Goal: Information Seeking & Learning: Find specific fact

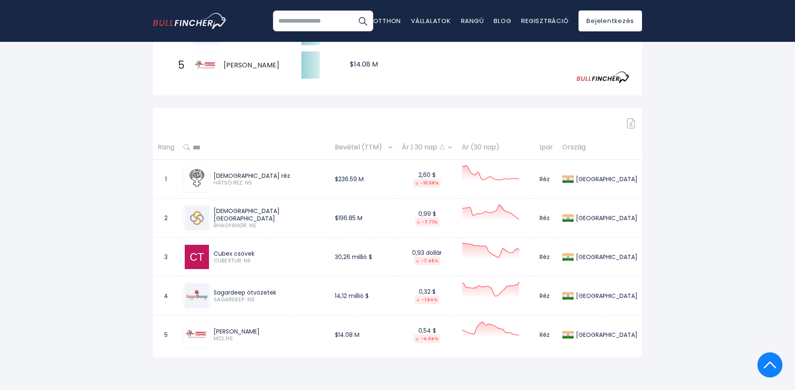
scroll to position [293, 0]
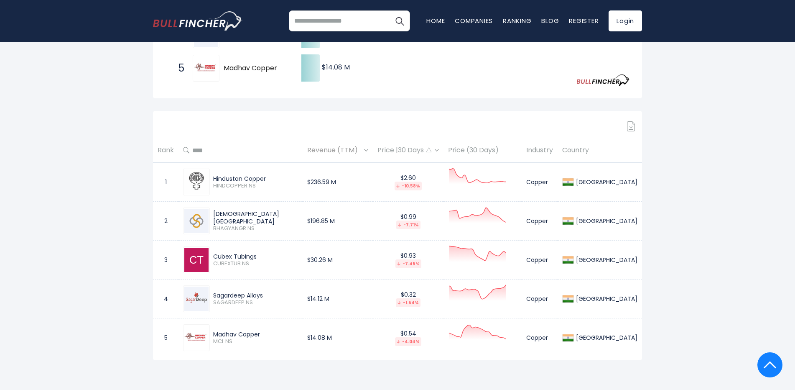
drag, startPoint x: 219, startPoint y: 178, endPoint x: 274, endPoint y: 178, distance: 55.2
click at [274, 178] on div "Hindustan Copper" at bounding box center [255, 179] width 85 height 8
drag, startPoint x: 278, startPoint y: 217, endPoint x: 217, endPoint y: 218, distance: 60.6
click at [217, 218] on div "[DEMOGRAPHIC_DATA] [GEOGRAPHIC_DATA]" at bounding box center [255, 217] width 85 height 15
copy div "[DEMOGRAPHIC_DATA] [GEOGRAPHIC_DATA]"
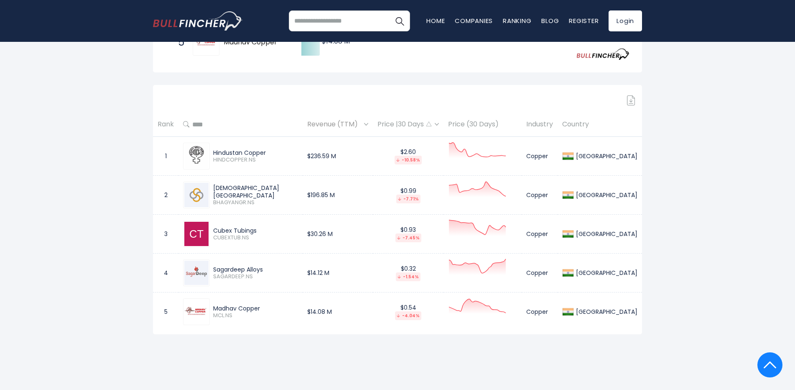
scroll to position [418, 0]
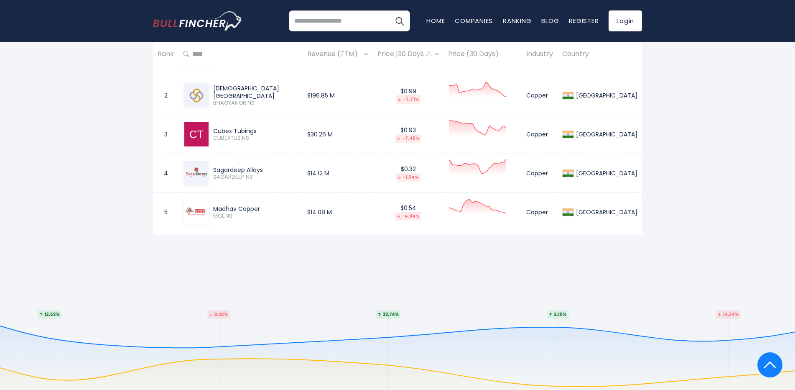
drag, startPoint x: 269, startPoint y: 132, endPoint x: 219, endPoint y: 126, distance: 51.0
click at [219, 126] on div "Cubex Tubings CUBEXTUB.NS" at bounding box center [240, 134] width 115 height 27
copy div "Cubex Tubings"
drag, startPoint x: 272, startPoint y: 169, endPoint x: 218, endPoint y: 168, distance: 54.4
click at [218, 168] on div "Sagardeep Alloys" at bounding box center [255, 170] width 85 height 8
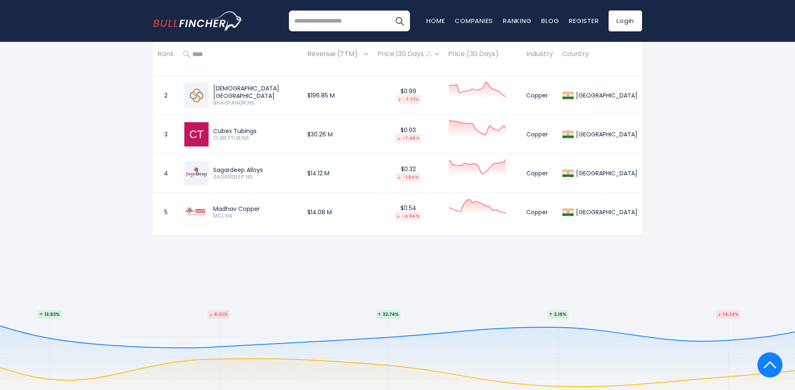
copy div "Sagardeep Alloys"
drag, startPoint x: 271, startPoint y: 207, endPoint x: 218, endPoint y: 207, distance: 52.7
click at [218, 207] on div "Madhav Copper" at bounding box center [255, 209] width 85 height 8
copy div "Madhav Copper"
